Goal: Book appointment/travel/reservation

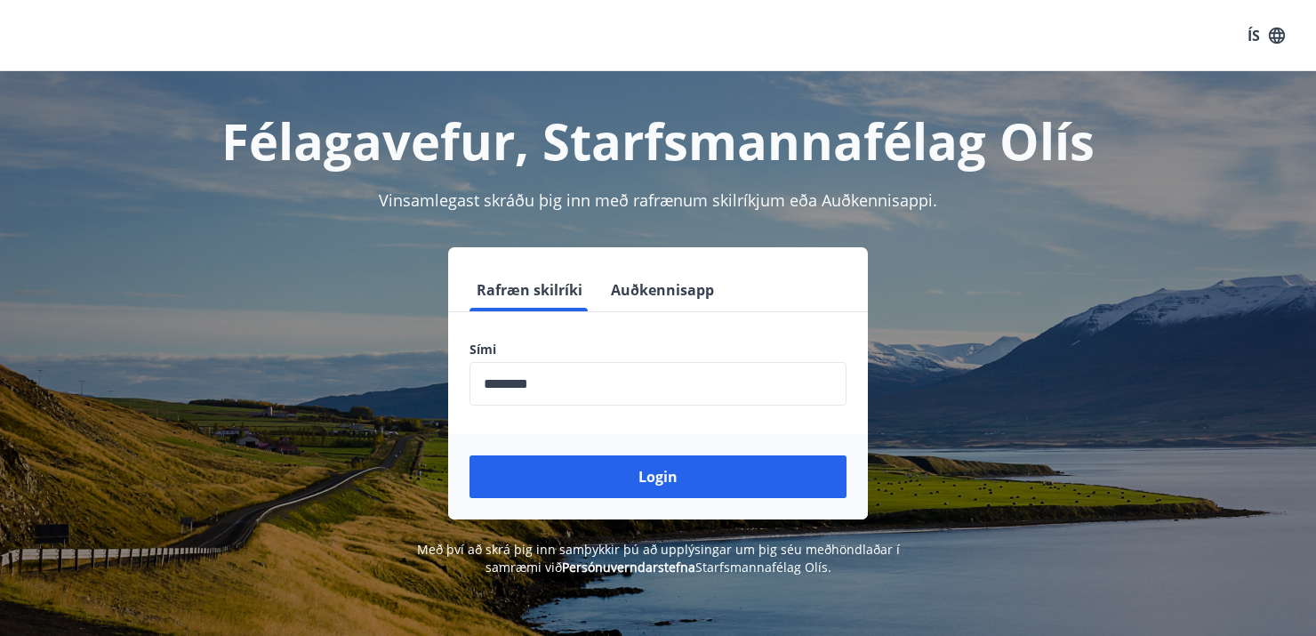
click at [760, 35] on div "ÍS" at bounding box center [658, 35] width 1316 height 71
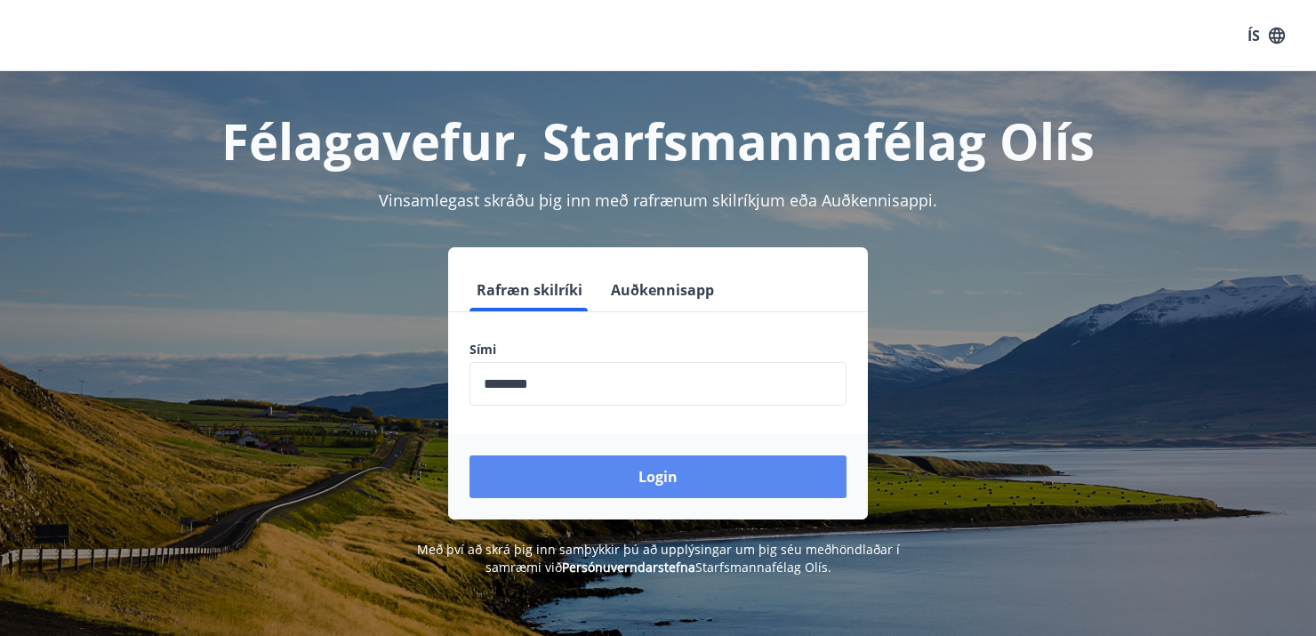
click at [659, 473] on button "Login" at bounding box center [658, 476] width 377 height 43
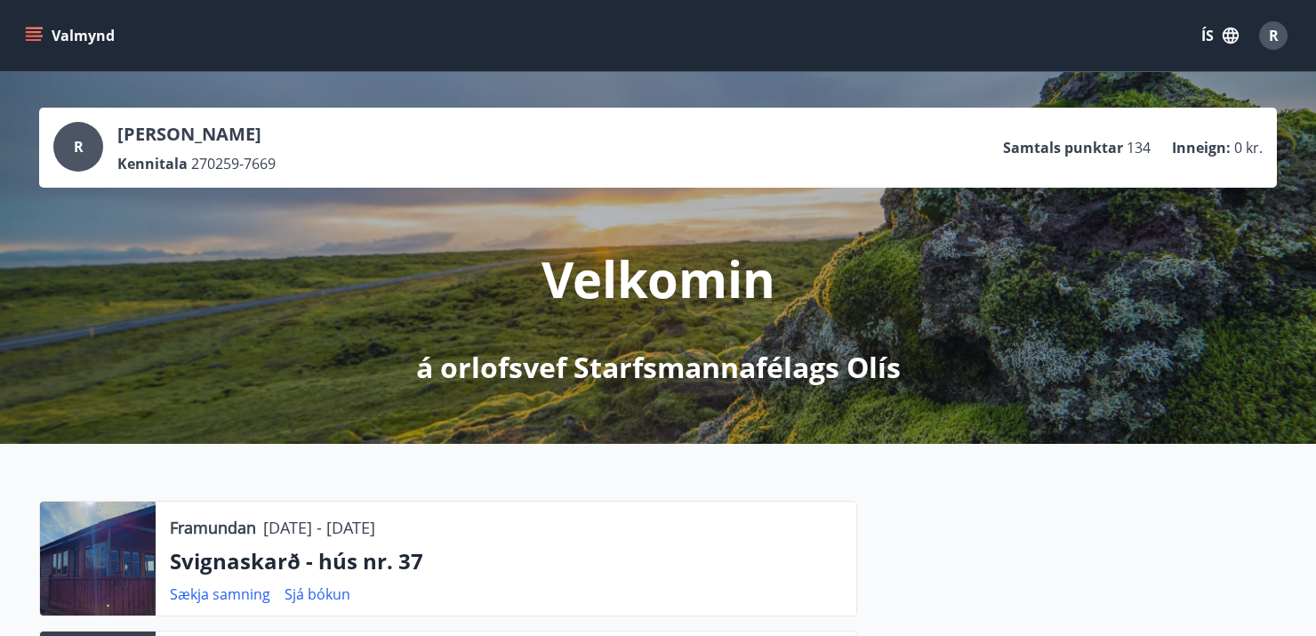
click at [34, 31] on icon "menu" at bounding box center [34, 32] width 16 height 2
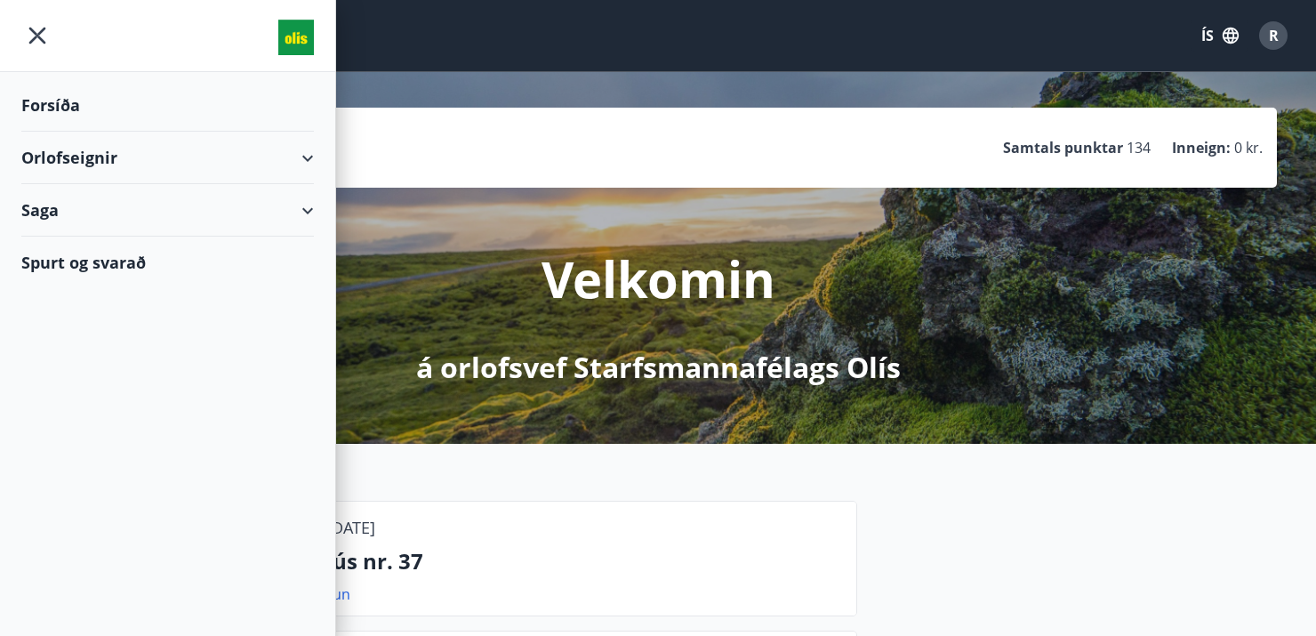
click at [304, 152] on div "Orlofseignir" at bounding box center [167, 158] width 293 height 52
click at [126, 238] on div "Bókunardagatal" at bounding box center [168, 239] width 264 height 37
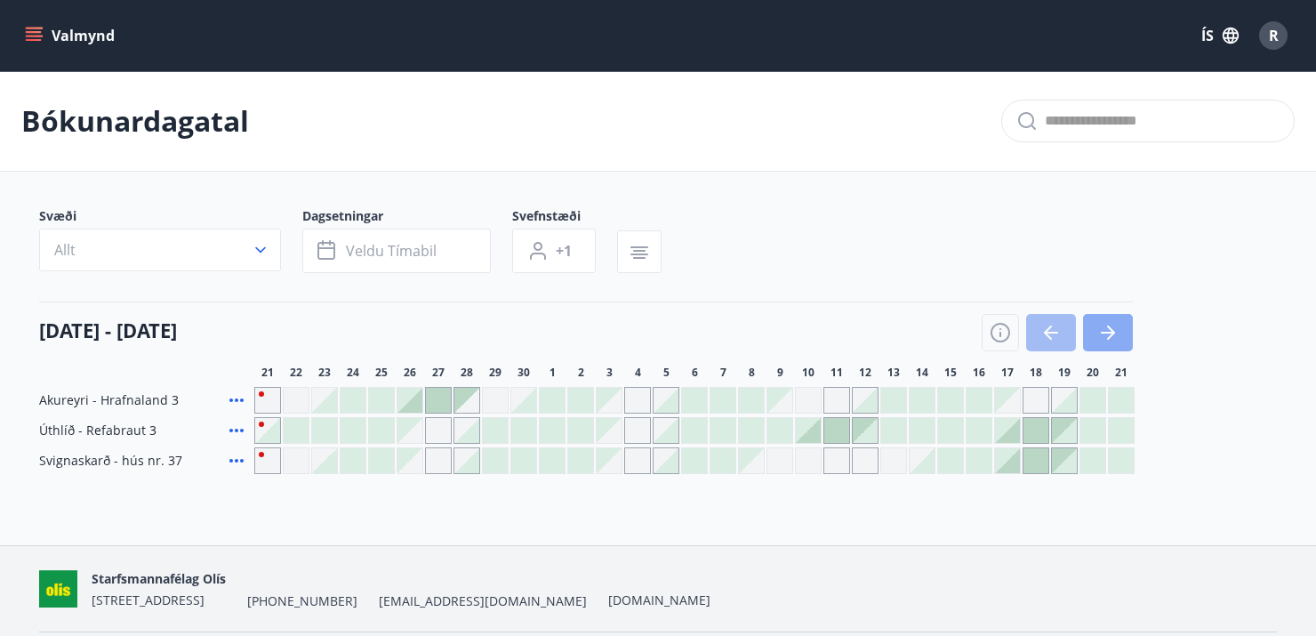
click at [1112, 327] on icon "button" at bounding box center [1107, 332] width 21 height 21
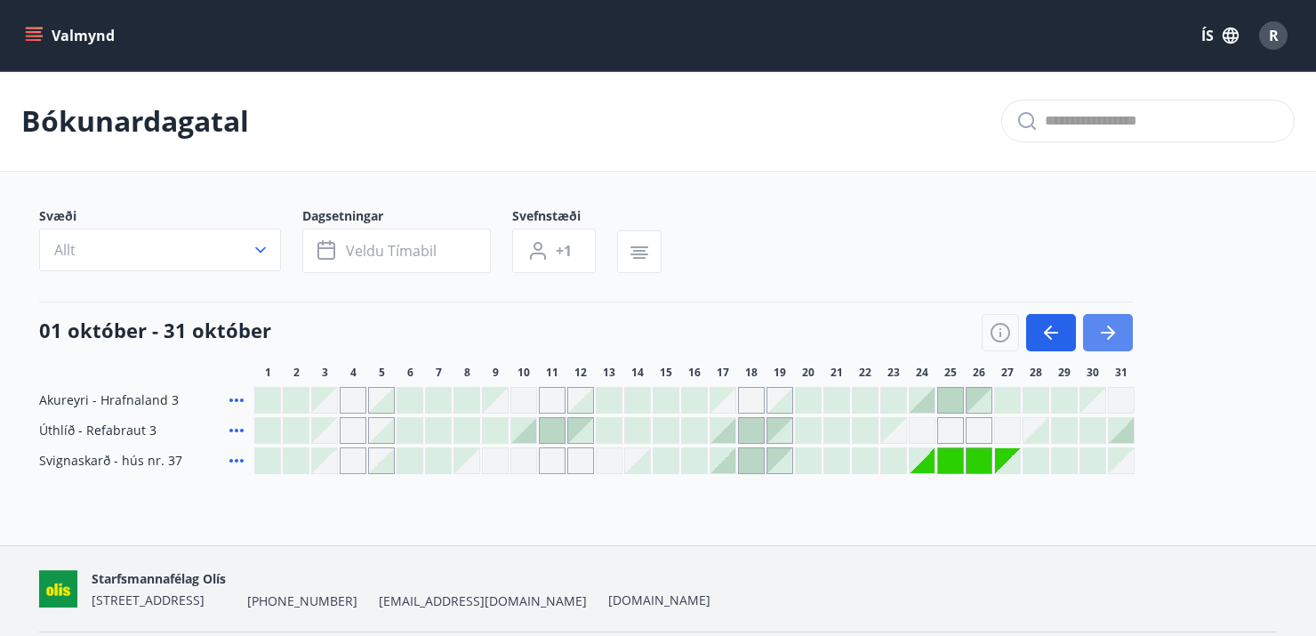
click at [1112, 327] on icon "button" at bounding box center [1107, 332] width 21 height 21
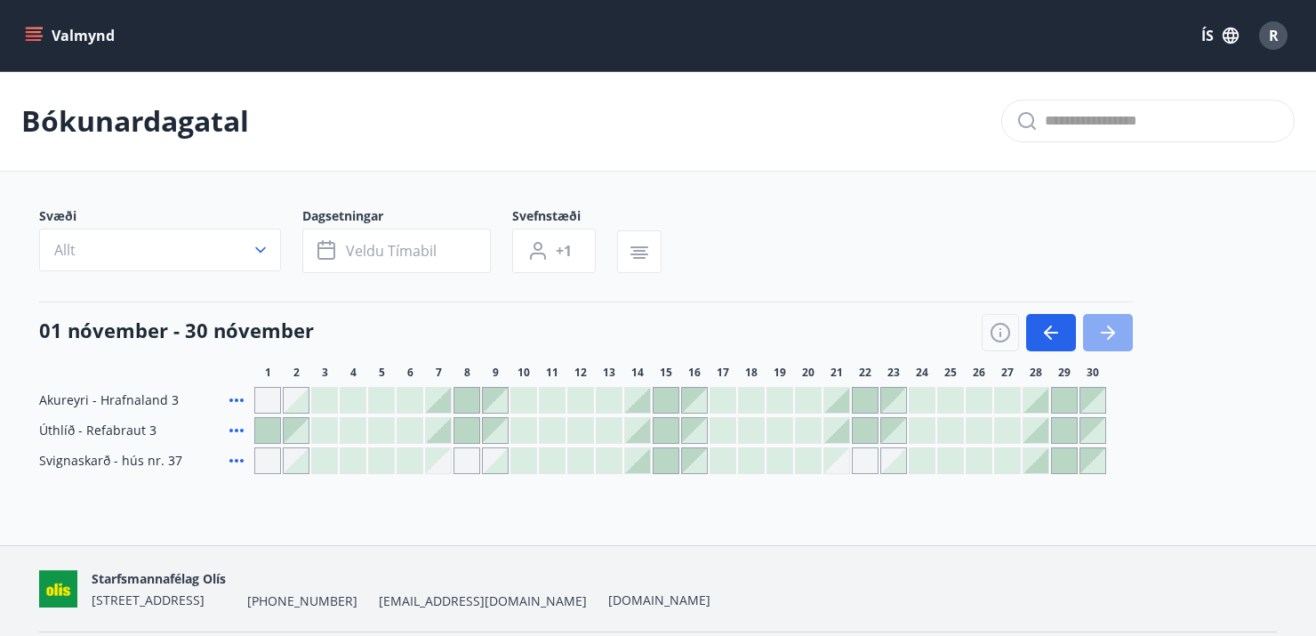
click at [1112, 327] on icon "button" at bounding box center [1107, 332] width 21 height 21
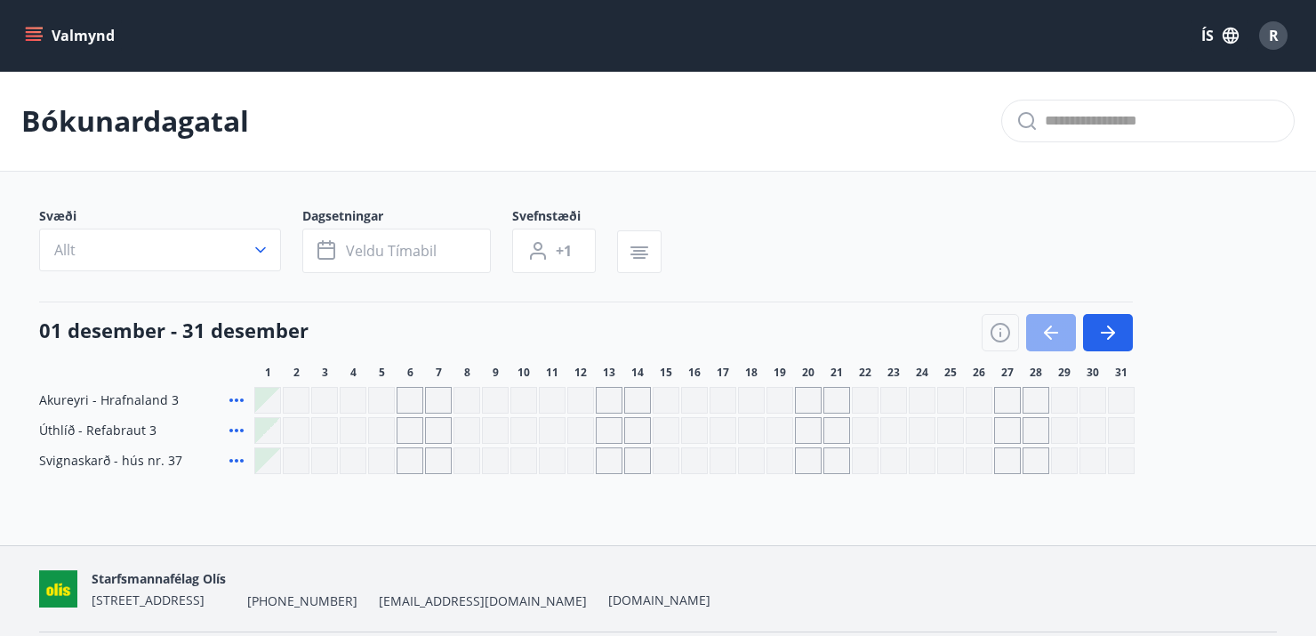
click at [1048, 326] on icon "button" at bounding box center [1050, 332] width 21 height 21
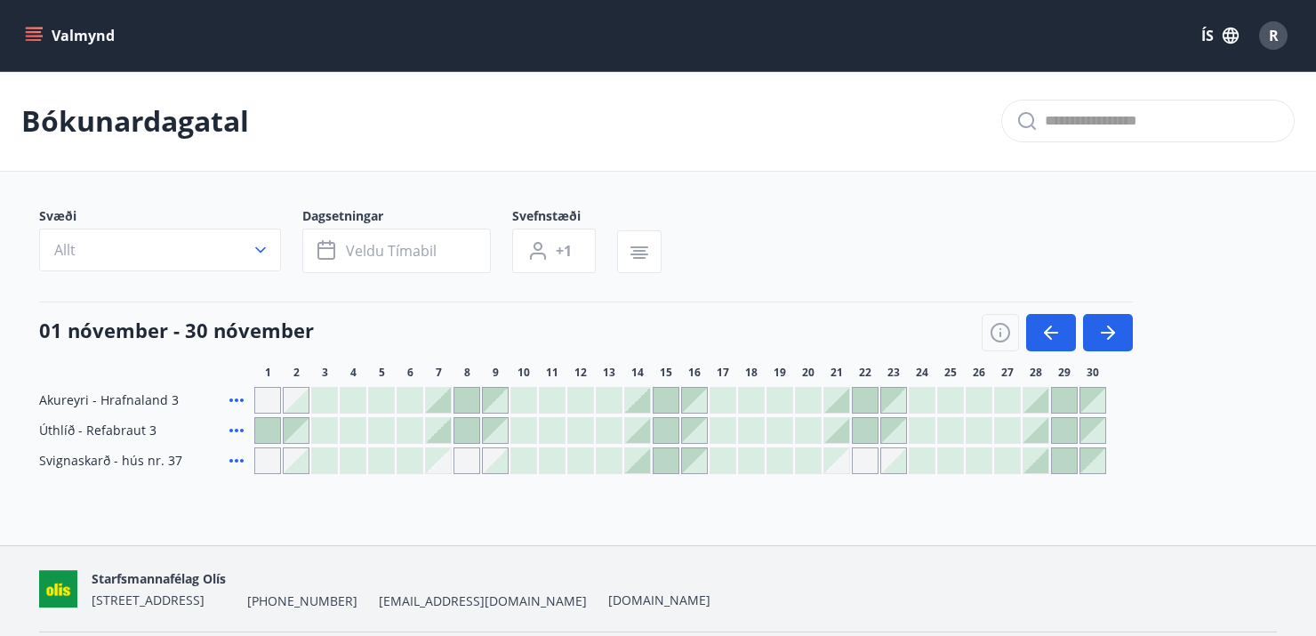
click at [237, 399] on icon at bounding box center [236, 400] width 14 height 4
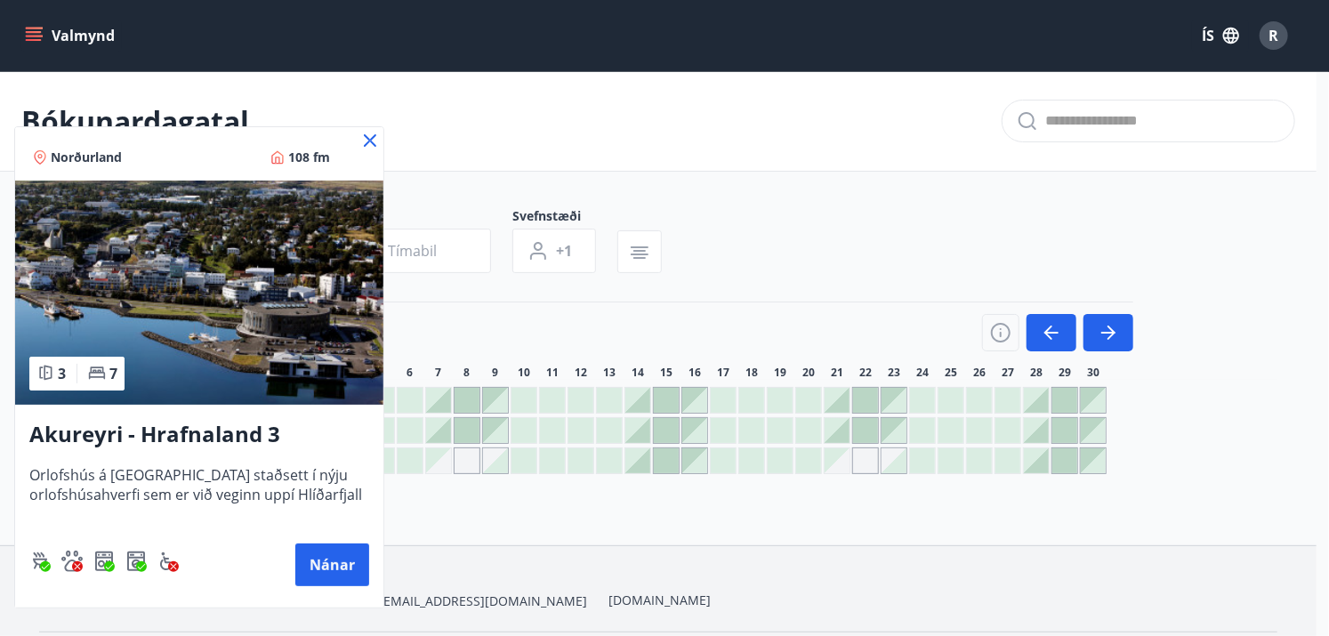
click at [371, 138] on icon at bounding box center [370, 140] width 12 height 12
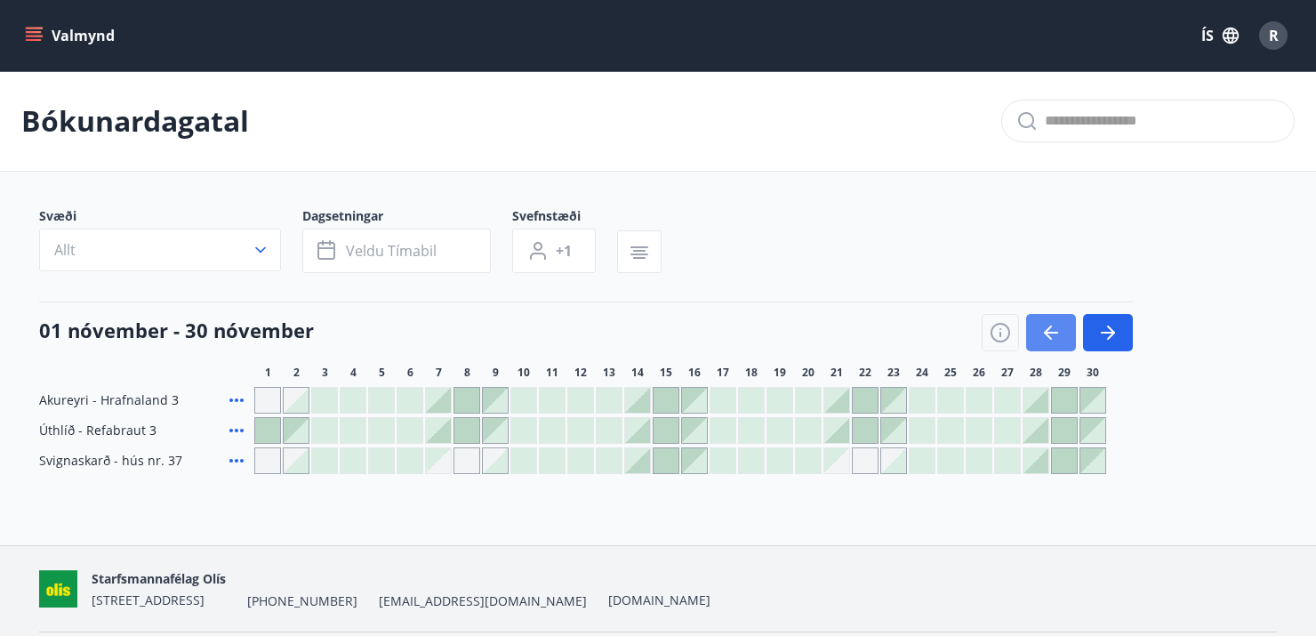
click at [1048, 326] on icon "button" at bounding box center [1048, 332] width 8 height 14
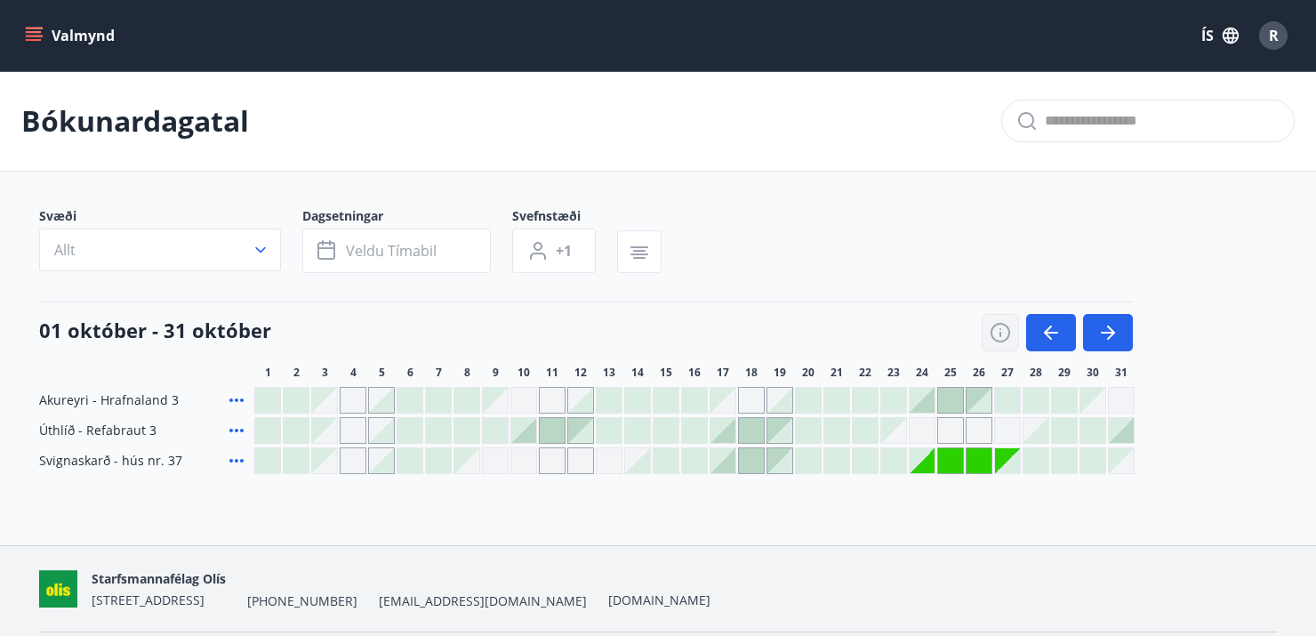
click at [1001, 333] on icon "button" at bounding box center [1000, 332] width 21 height 21
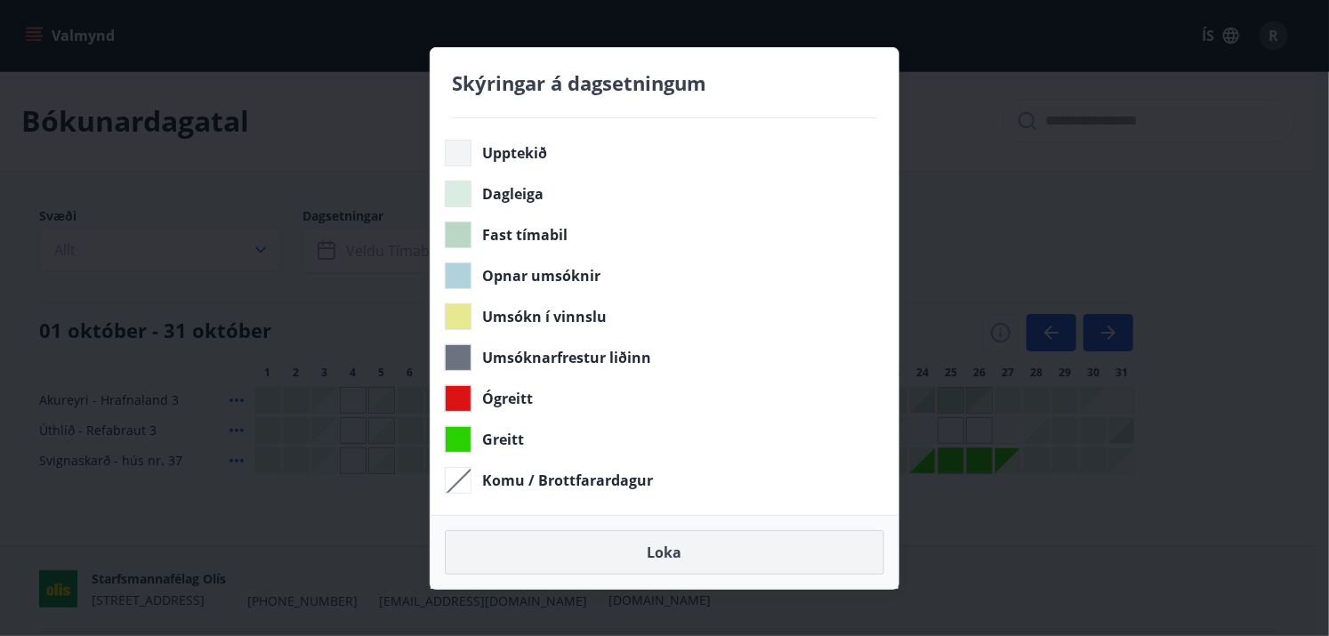
click at [733, 550] on button "Loka" at bounding box center [664, 552] width 439 height 44
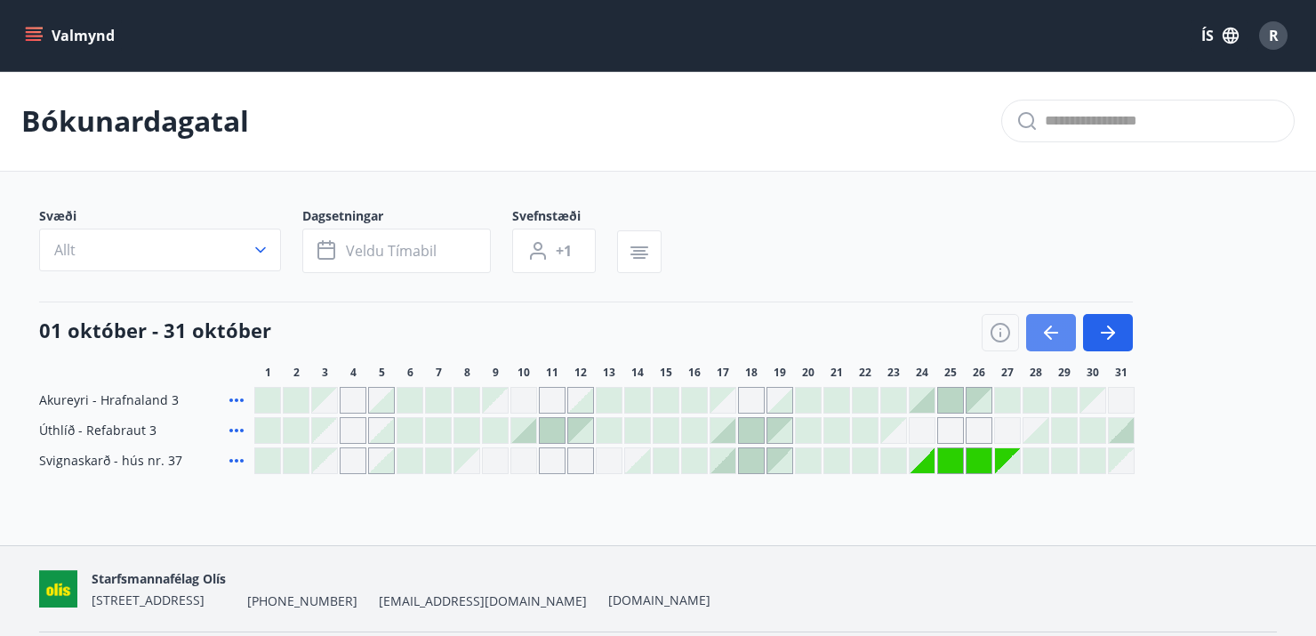
click at [1047, 335] on icon "button" at bounding box center [1050, 332] width 21 height 21
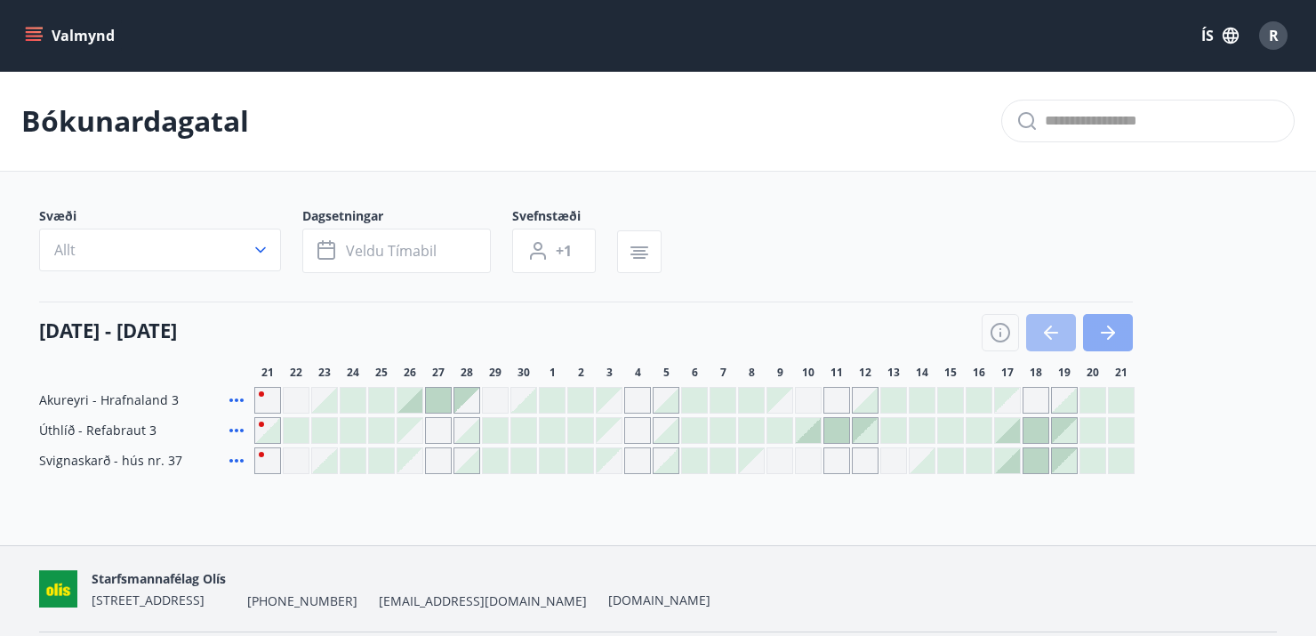
click at [1112, 330] on icon "button" at bounding box center [1111, 332] width 8 height 14
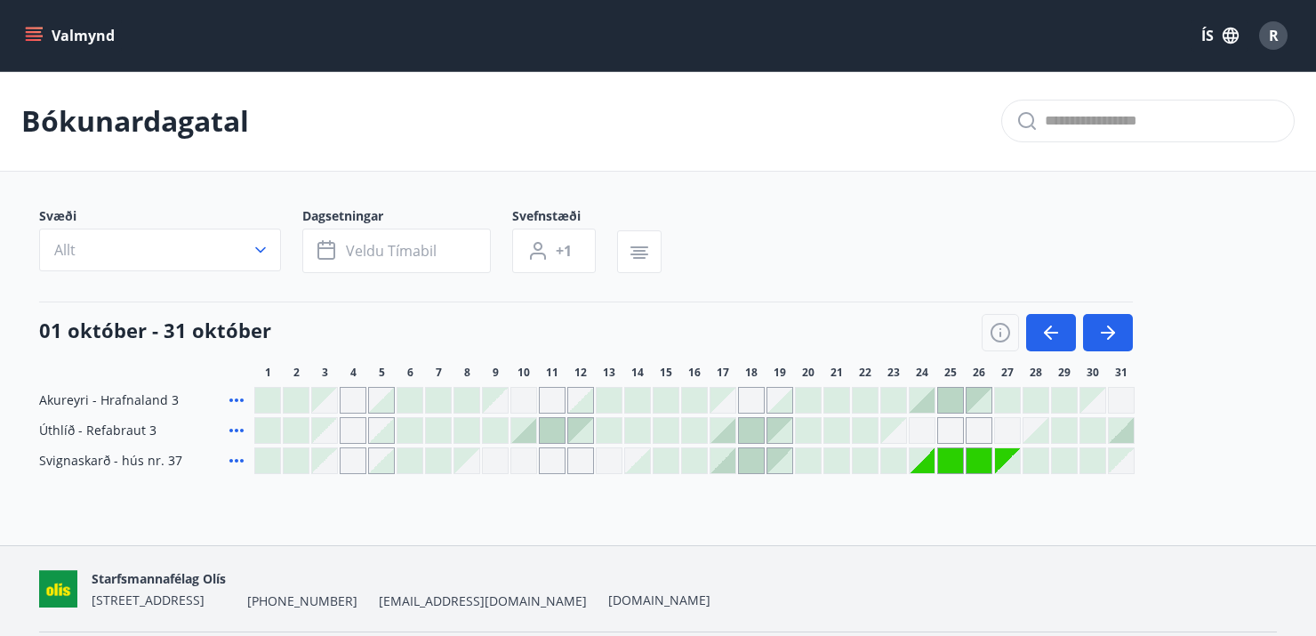
click at [1272, 34] on span "R" at bounding box center [1274, 36] width 10 height 20
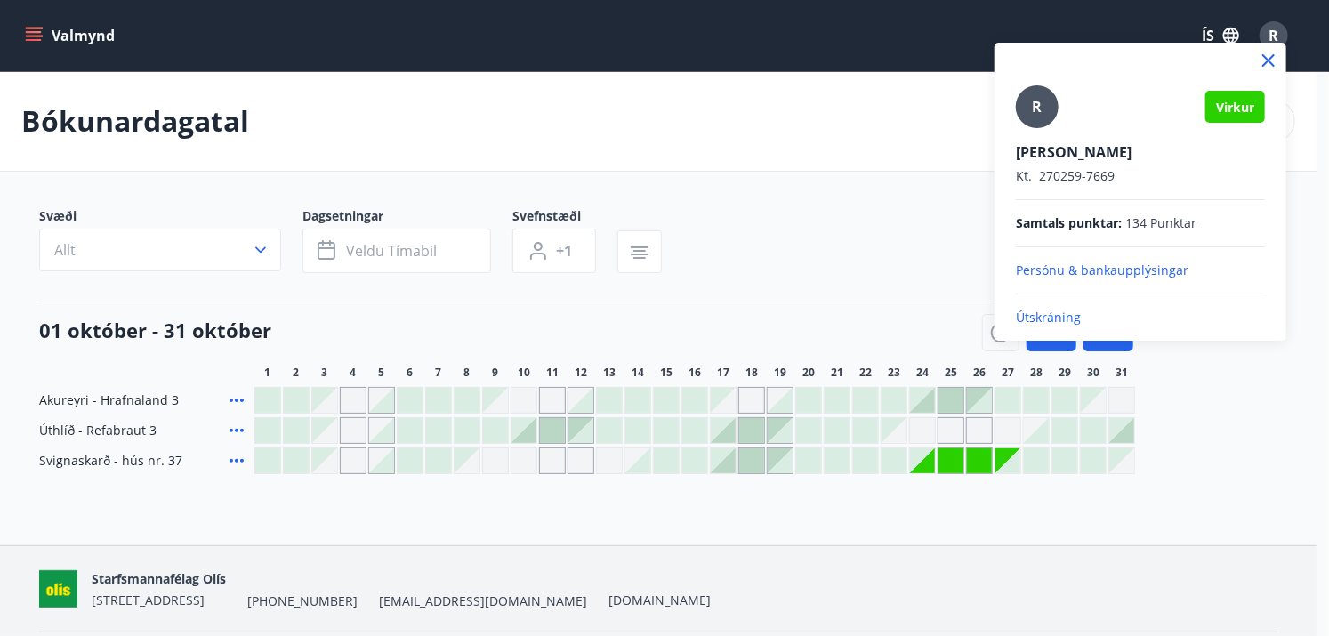
click at [1043, 317] on p "Útskráning" at bounding box center [1140, 318] width 249 height 18
